Goal: Task Accomplishment & Management: Use online tool/utility

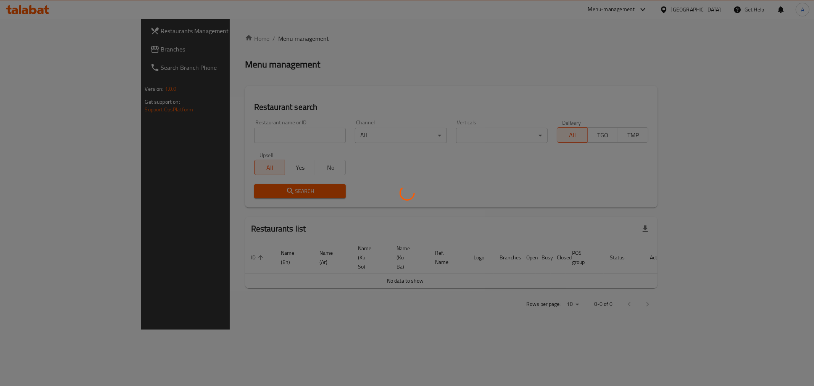
click at [177, 136] on div at bounding box center [407, 193] width 814 height 386
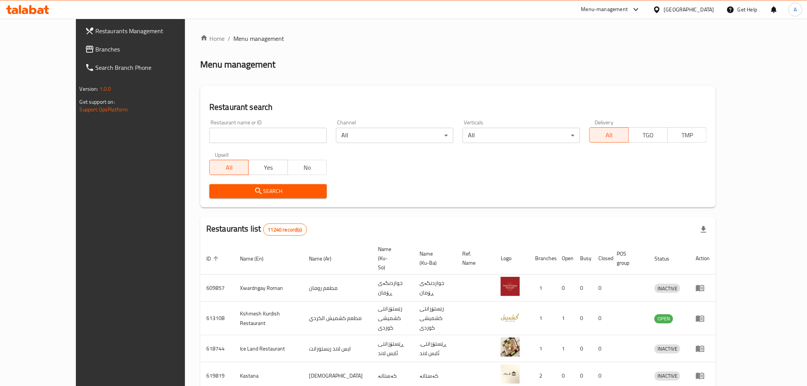
click at [209, 136] on input "search" at bounding box center [267, 135] width 117 height 15
type input "edam"
click button "Search" at bounding box center [267, 191] width 117 height 14
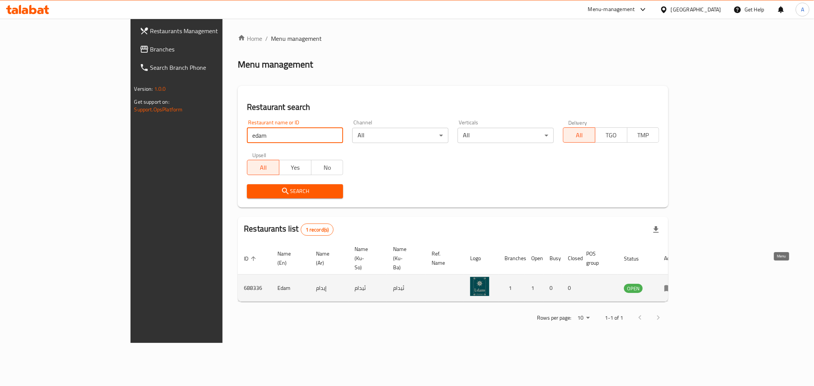
click at [678, 283] on link "enhanced table" at bounding box center [671, 287] width 14 height 9
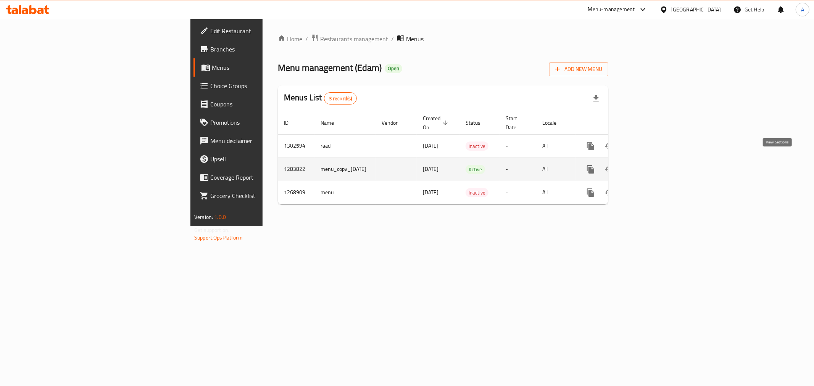
click at [655, 160] on link "enhanced table" at bounding box center [645, 169] width 18 height 18
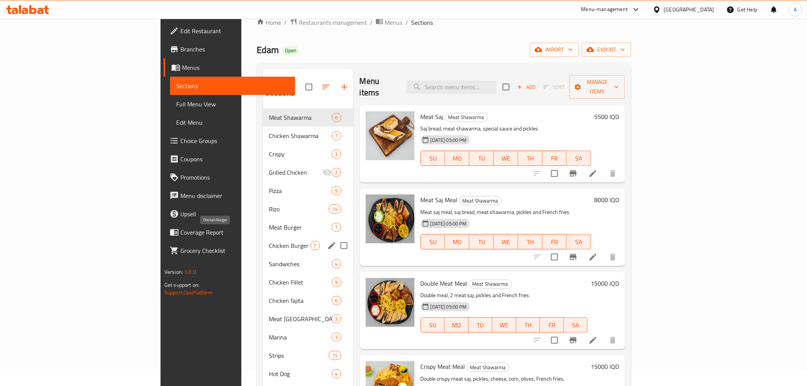
scroll to position [16, 0]
click at [263, 132] on div "Chicken Shawarma 7" at bounding box center [308, 136] width 90 height 18
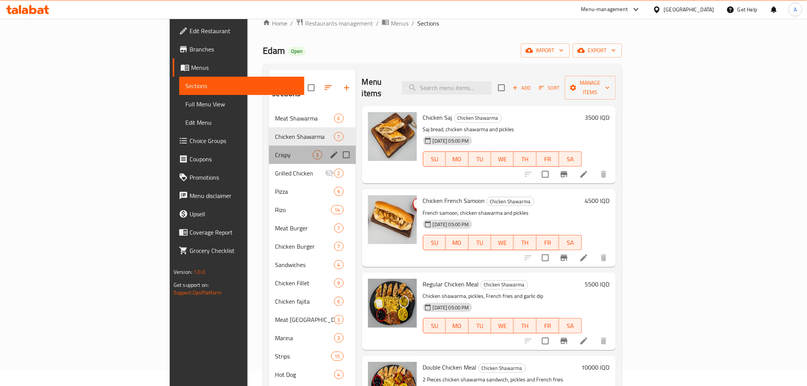
click at [269, 150] on div "Crispy 3" at bounding box center [312, 155] width 87 height 18
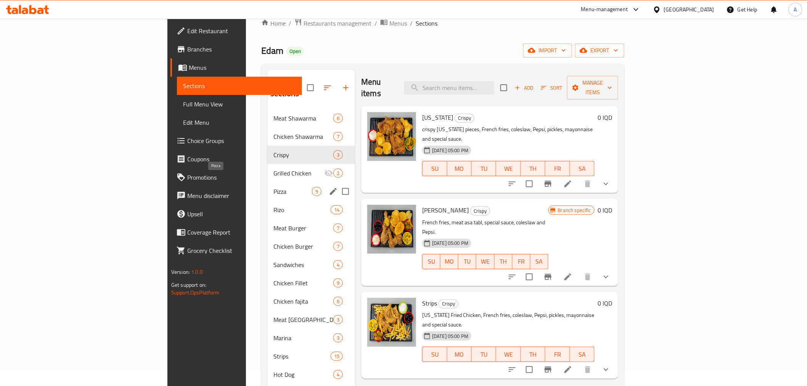
click at [274, 187] on span "Pizza" at bounding box center [293, 191] width 39 height 9
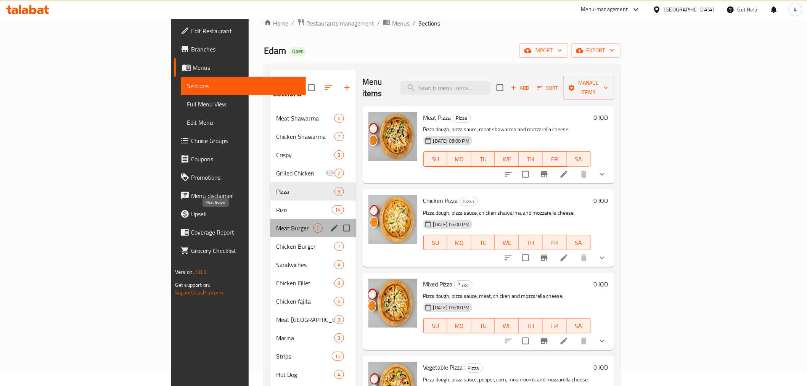
click at [276, 224] on span "Meat Burger" at bounding box center [294, 228] width 37 height 9
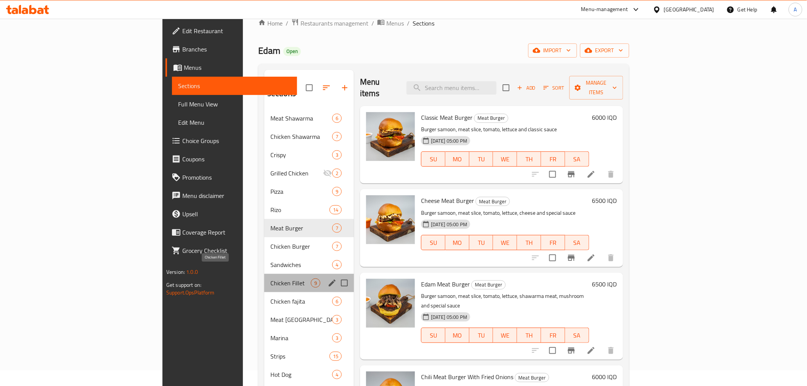
click at [270, 278] on span "Chicken Fillet" at bounding box center [290, 282] width 40 height 9
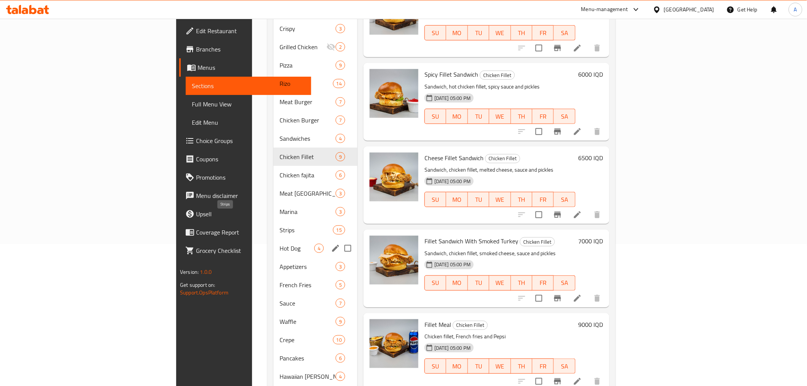
scroll to position [143, 0]
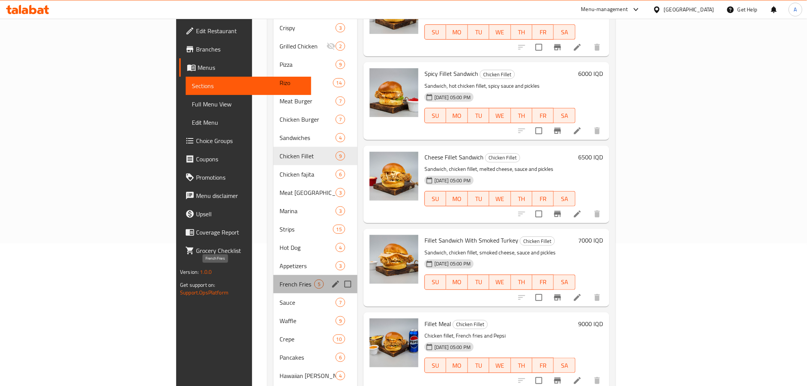
click at [280, 280] on span "French Fries" at bounding box center [297, 284] width 35 height 9
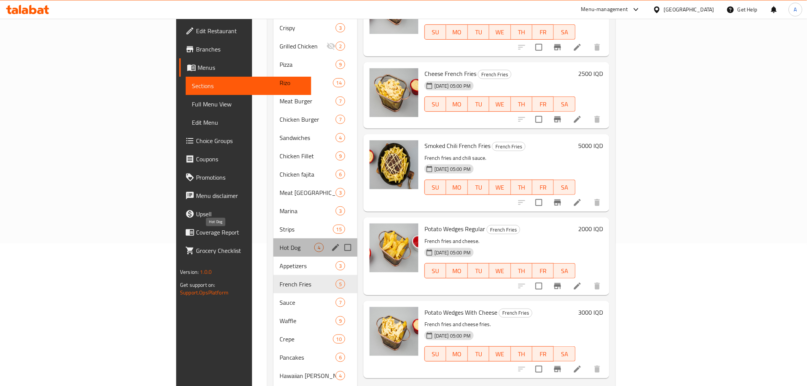
click at [280, 243] on span "Hot Dog" at bounding box center [297, 247] width 35 height 9
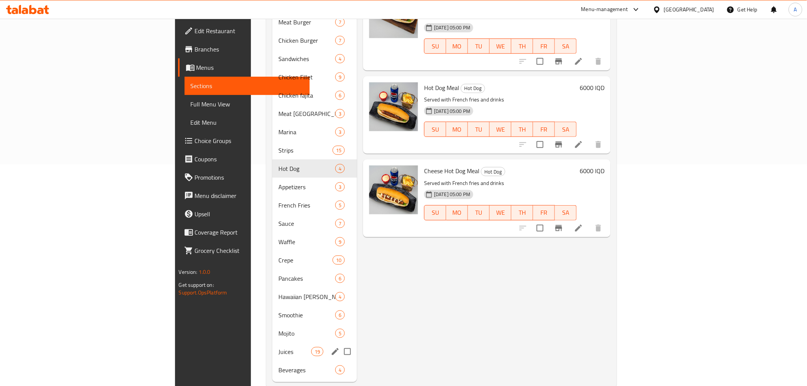
scroll to position [227, 0]
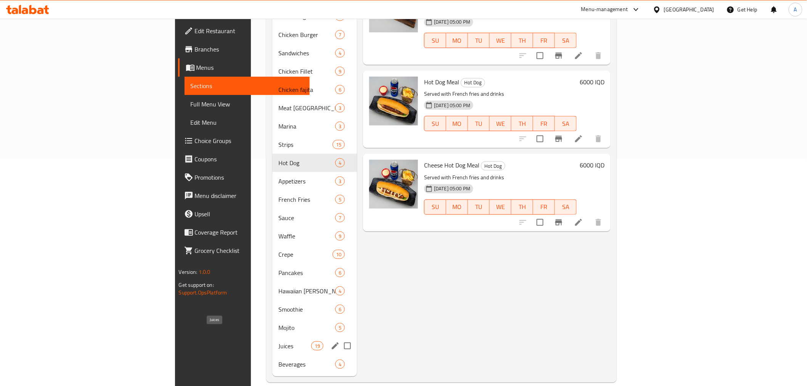
drag, startPoint x: 195, startPoint y: 331, endPoint x: 202, endPoint y: 311, distance: 20.9
click at [278, 341] on span "Juices" at bounding box center [294, 345] width 32 height 9
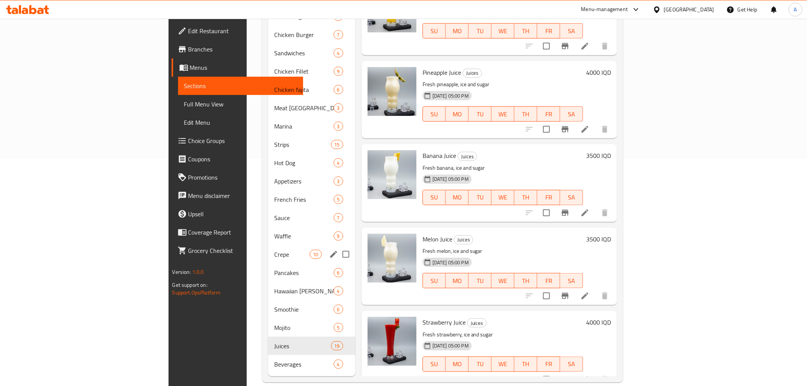
click at [274, 250] on span "Crepe" at bounding box center [291, 254] width 35 height 9
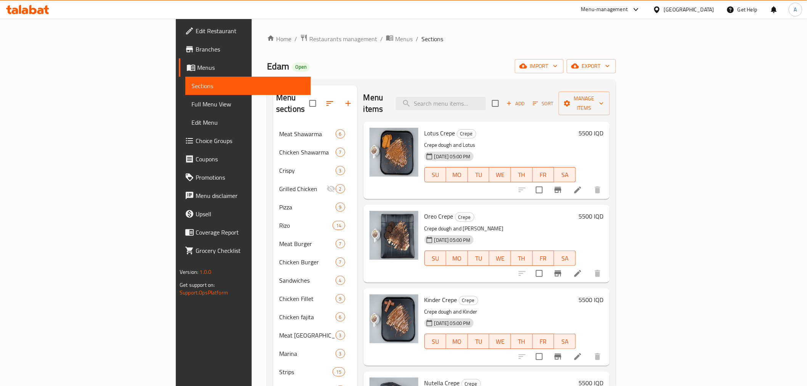
click at [313, 66] on div "Edam Open import export" at bounding box center [441, 66] width 349 height 14
click at [395, 41] on span "Menus" at bounding box center [404, 38] width 18 height 9
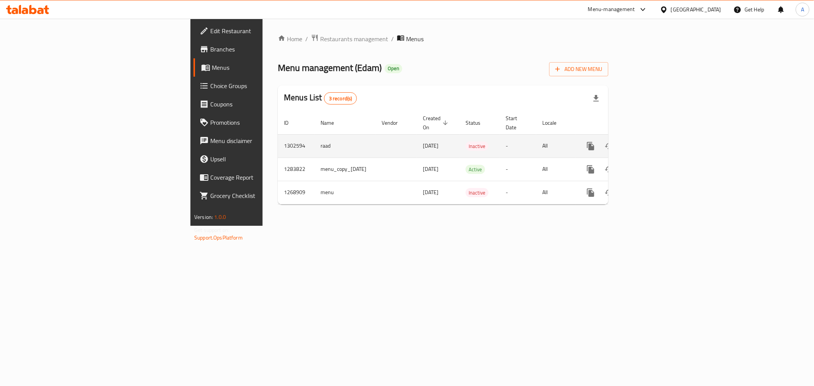
click at [650, 142] on icon "enhanced table" at bounding box center [645, 146] width 9 height 9
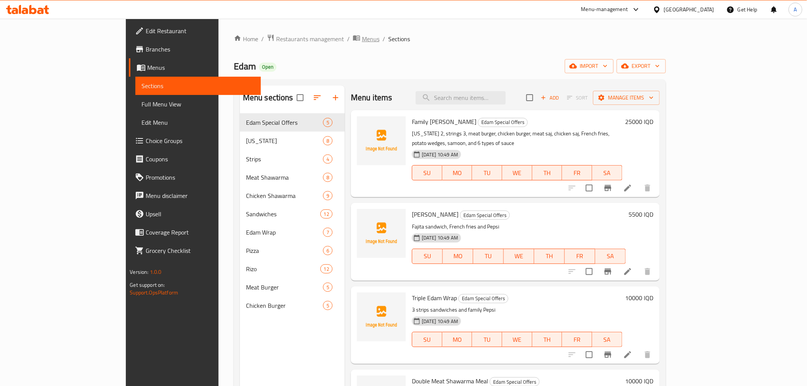
click at [362, 40] on span "Menus" at bounding box center [371, 38] width 18 height 9
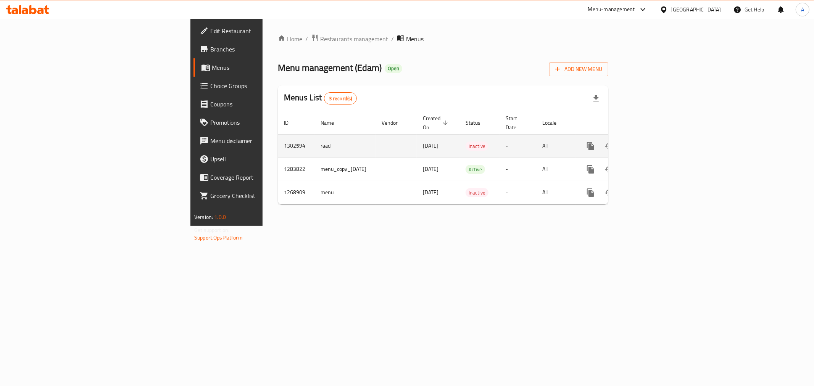
click at [423, 141] on span "[DATE]" at bounding box center [431, 146] width 16 height 10
copy span "[DATE]"
click at [320, 42] on span "Restaurants management" at bounding box center [354, 38] width 68 height 9
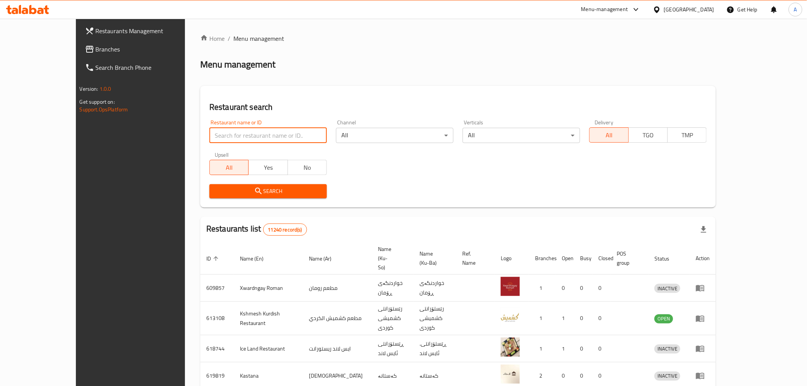
click at [209, 138] on input "search" at bounding box center [267, 135] width 117 height 15
type input "t"
click button "Search" at bounding box center [267, 191] width 117 height 14
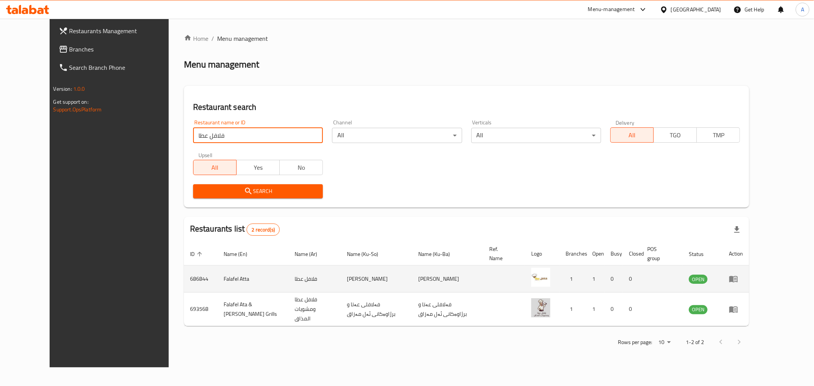
click at [184, 275] on td "686844" at bounding box center [201, 279] width 34 height 27
copy td "686844"
click at [217, 278] on td "Falafel Atta" at bounding box center [252, 279] width 71 height 27
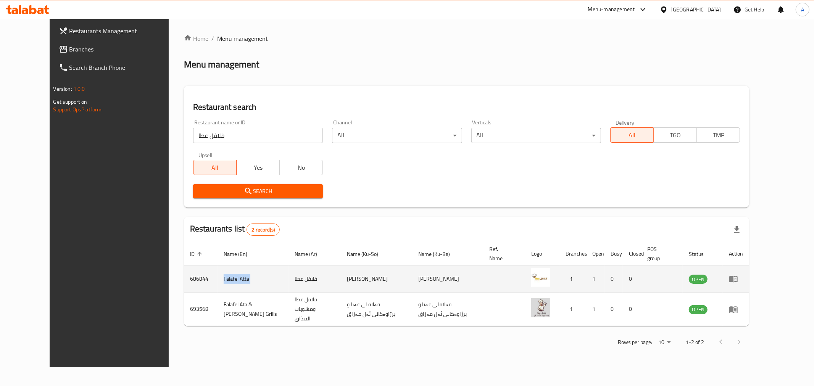
click at [217, 278] on td "Falafel Atta" at bounding box center [252, 279] width 71 height 27
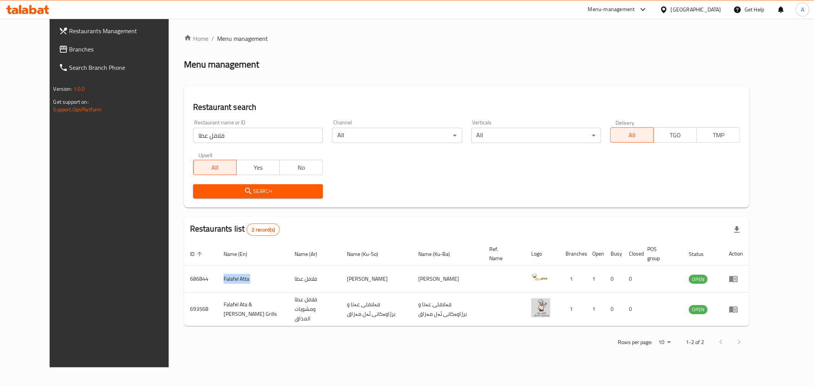
copy td "Falafel Atta"
click at [199, 144] on div "Restaurant name or ID فلافل عطا Restaurant name or ID" at bounding box center [257, 131] width 139 height 32
click at [197, 142] on input "فلافل عطا" at bounding box center [258, 135] width 130 height 15
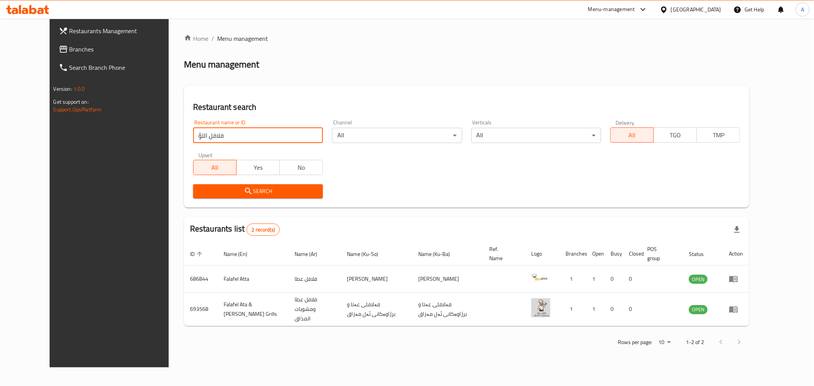
click button "Search" at bounding box center [258, 191] width 130 height 14
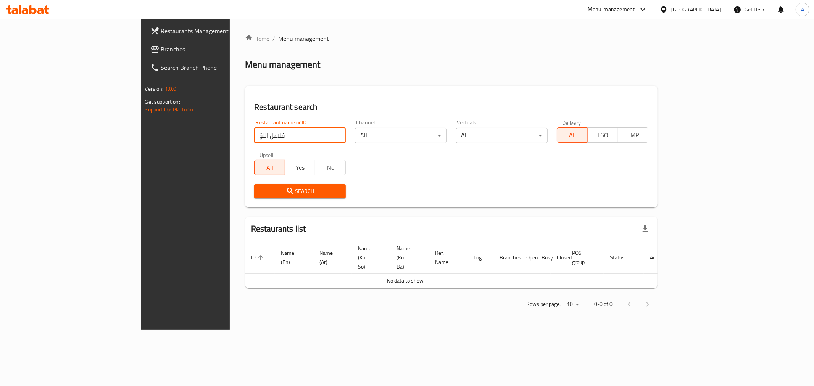
click at [254, 143] on input "فلافل اللؤ" at bounding box center [300, 135] width 92 height 15
paste input "Falafil Lulua, Hai Al Jameaa"
click button "Search" at bounding box center [300, 191] width 92 height 14
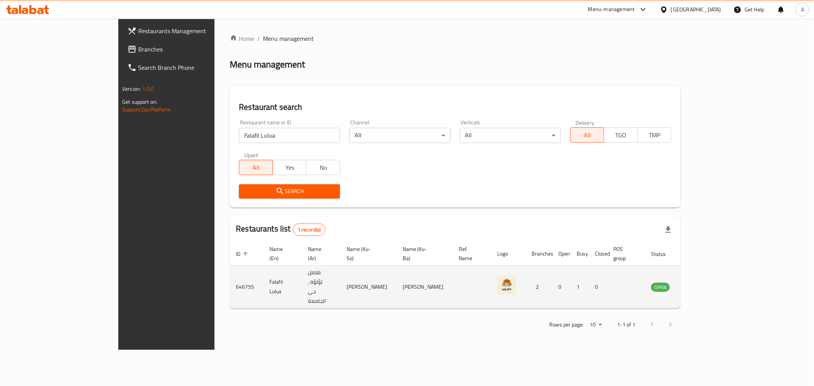
click at [263, 271] on td "Falafil Lulua" at bounding box center [282, 287] width 39 height 43
drag, startPoint x: 277, startPoint y: 271, endPoint x: 315, endPoint y: 274, distance: 38.3
click at [315, 274] on td "فلافل لؤلؤة , حي الجامعة" at bounding box center [321, 287] width 39 height 43
copy td "فلافل لؤلؤة"
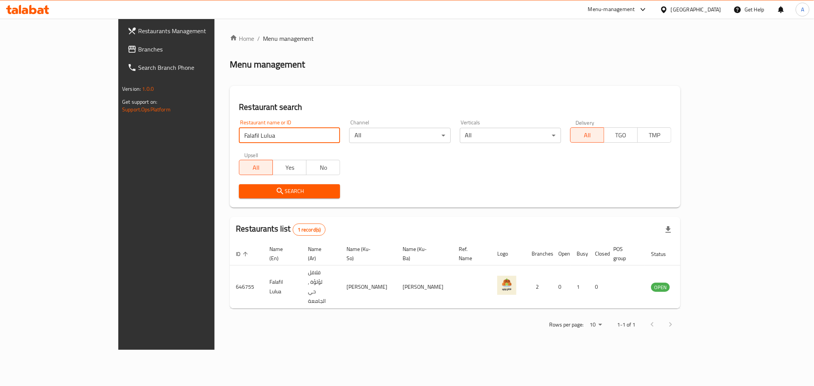
click at [239, 135] on input "Falafil Lulua" at bounding box center [289, 135] width 101 height 15
paste input "فلافل لؤلؤة"
type input "فلافل لؤلؤة"
click button "Search" at bounding box center [289, 191] width 101 height 14
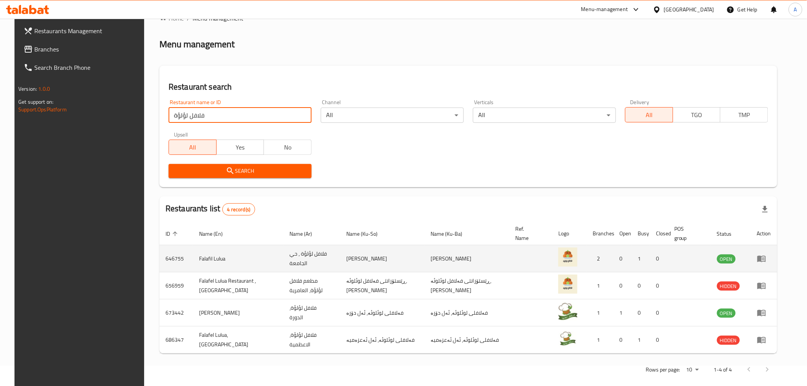
scroll to position [29, 0]
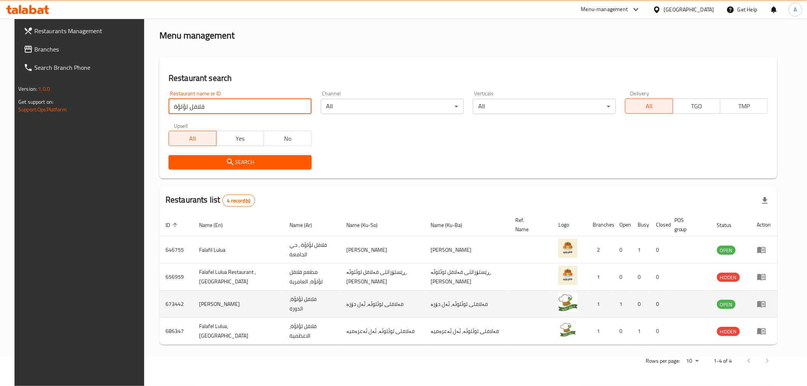
click at [163, 299] on td "673442" at bounding box center [176, 304] width 34 height 27
copy td "673442"
